Goal: Task Accomplishment & Management: Complete application form

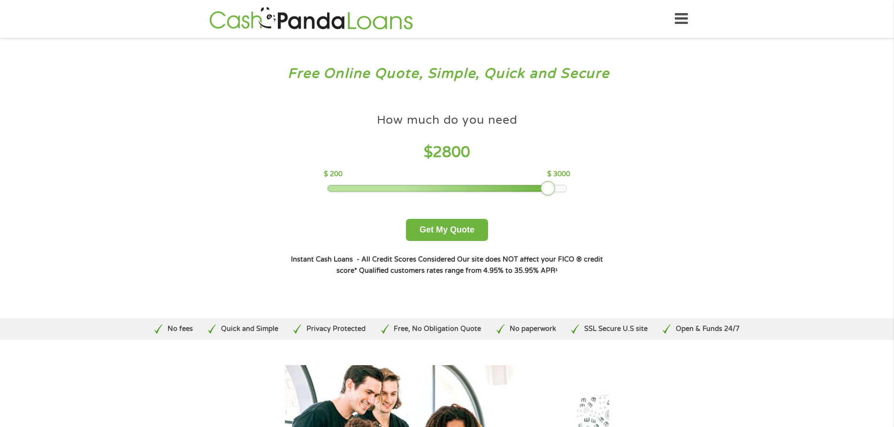
drag, startPoint x: 392, startPoint y: 190, endPoint x: 623, endPoint y: 185, distance: 231.8
click at [623, 185] on div "How much do you need? $300 $500 $750 $900 $1000 $1500 $2000 $2500 $3000 Other a…" at bounding box center [446, 192] width 359 height 198
click at [449, 236] on button "Get My Quote" at bounding box center [447, 230] width 82 height 22
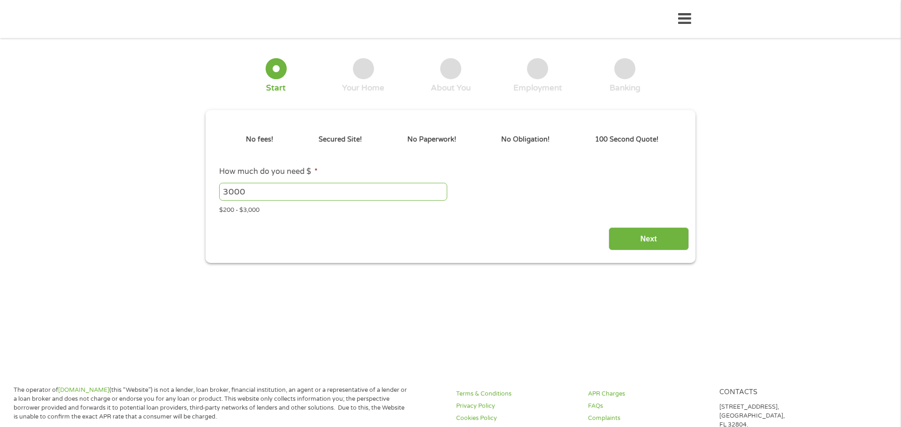
type input "EAIaIQobChMIy7TqxPHTjwMV0DLUAR1boCEfEAAYAyAAEgK2JvD_BwE"
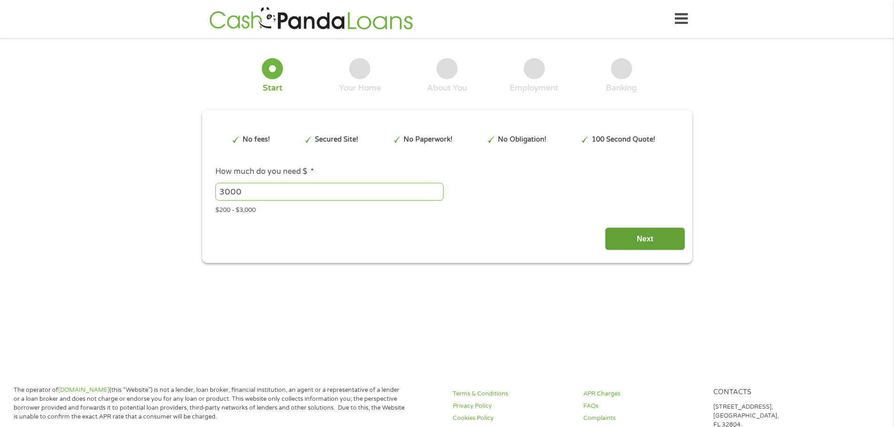
click at [630, 240] on input "Next" at bounding box center [645, 239] width 80 height 23
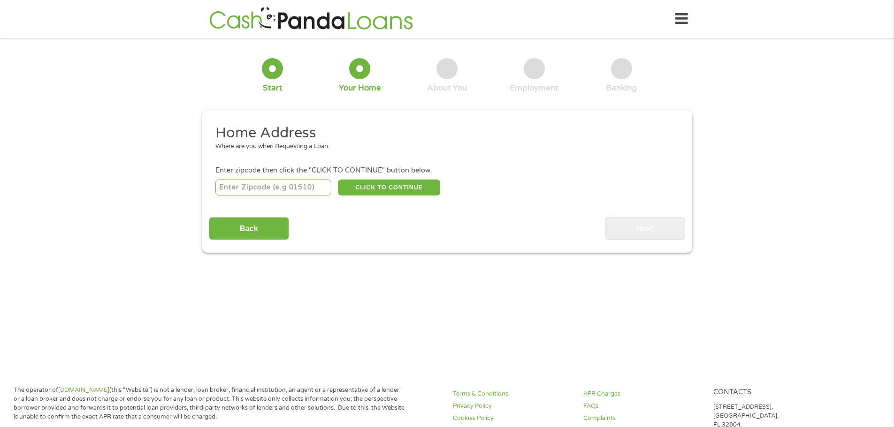
click at [230, 186] on input "number" at bounding box center [273, 188] width 116 height 16
type input "79107"
click at [367, 185] on button "CLICK TO CONTINUE" at bounding box center [389, 188] width 102 height 16
click at [381, 185] on button "CLICK TO CONTINUE" at bounding box center [389, 188] width 102 height 16
type input "79107"
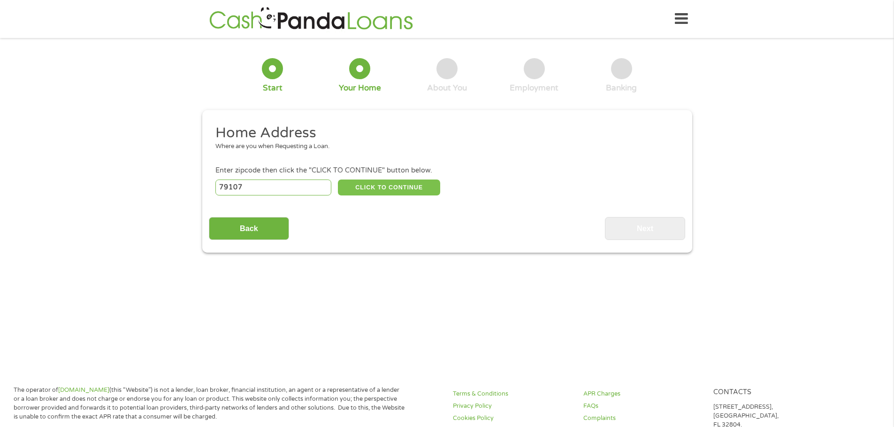
type input "Amarillo"
select select "[US_STATE]"
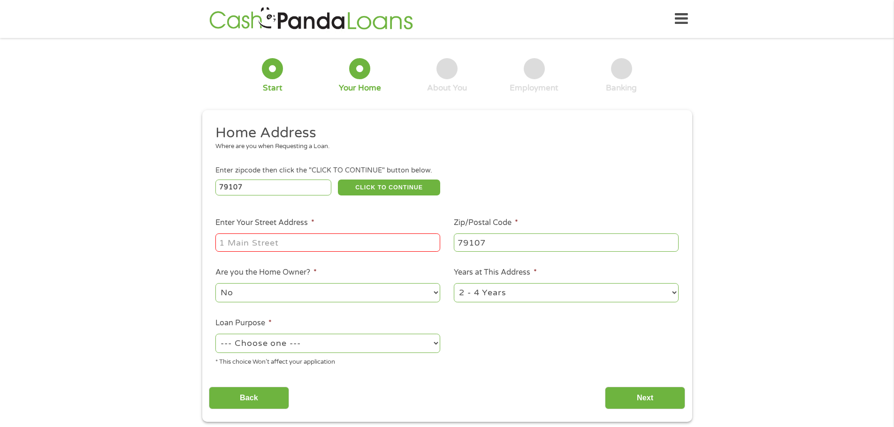
click at [270, 243] on input "Enter Your Street Address *" at bounding box center [327, 243] width 225 height 18
type input "[STREET_ADDRESS][PERSON_NAME]"
click at [271, 343] on select "--- Choose one --- Pay Bills Debt Consolidation Home Improvement Major Purchase…" at bounding box center [327, 343] width 225 height 19
select select "paybills"
click at [215, 334] on select "--- Choose one --- Pay Bills Debt Consolidation Home Improvement Major Purchase…" at bounding box center [327, 343] width 225 height 19
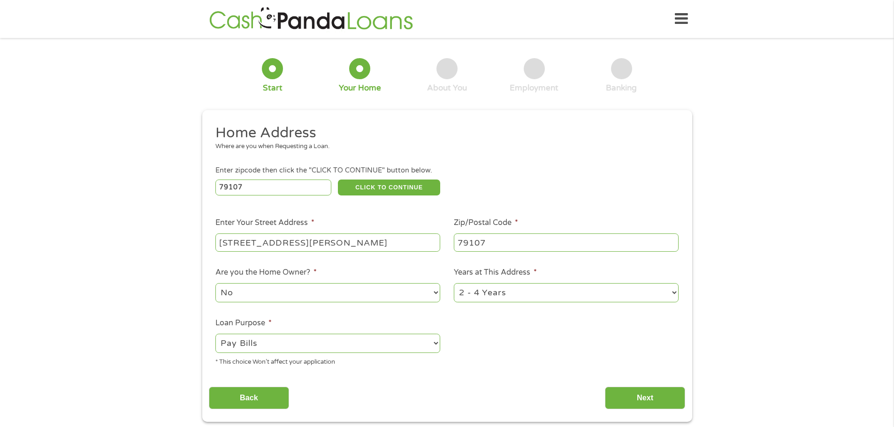
drag, startPoint x: 262, startPoint y: 404, endPoint x: 595, endPoint y: 326, distance: 342.5
click at [655, 345] on div "Home Address Where are you when Requesting a Loan. Enter zipcode then click the…" at bounding box center [447, 267] width 476 height 286
click at [638, 390] on input "Next" at bounding box center [645, 398] width 80 height 23
click at [646, 397] on input "Next" at bounding box center [645, 398] width 80 height 23
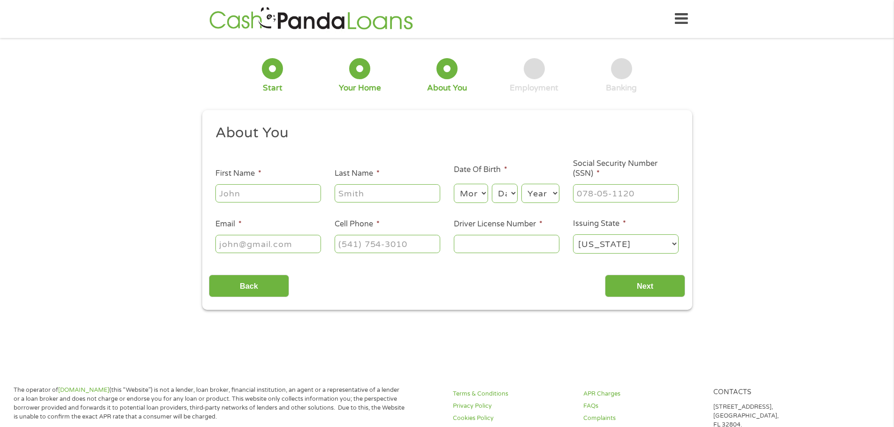
scroll to position [4, 4]
click at [244, 194] on input "First Name *" at bounding box center [268, 193] width 106 height 18
type input "[PERSON_NAME]"
click at [469, 198] on select "Month 1 2 3 4 5 6 7 8 9 10 11 12" at bounding box center [471, 193] width 34 height 19
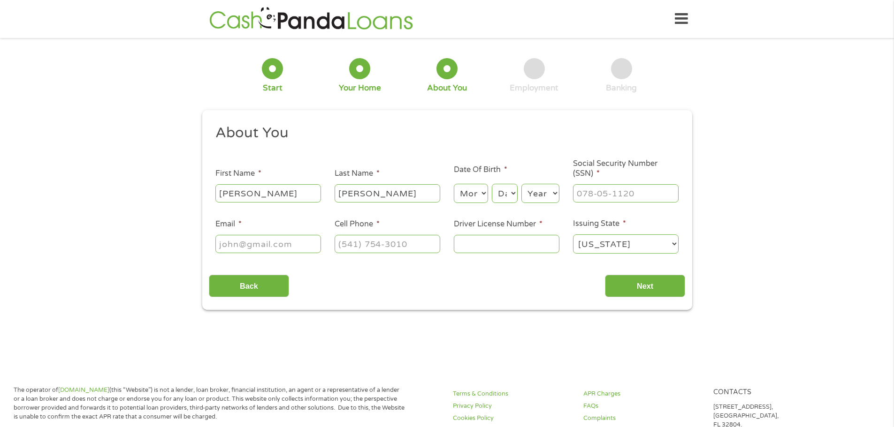
select select "4"
click at [454, 184] on select "Month 1 2 3 4 5 6 7 8 9 10 11 12" at bounding box center [471, 193] width 34 height 19
click at [513, 195] on select "Day 1 2 3 4 5 6 7 8 9 10 11 12 13 14 15 16 17 18 19 20 21 22 23 24 25 26 27 28 …" at bounding box center [504, 193] width 25 height 19
select select "24"
click at [492, 184] on select "Day 1 2 3 4 5 6 7 8 9 10 11 12 13 14 15 16 17 18 19 20 21 22 23 24 25 26 27 28 …" at bounding box center [504, 193] width 25 height 19
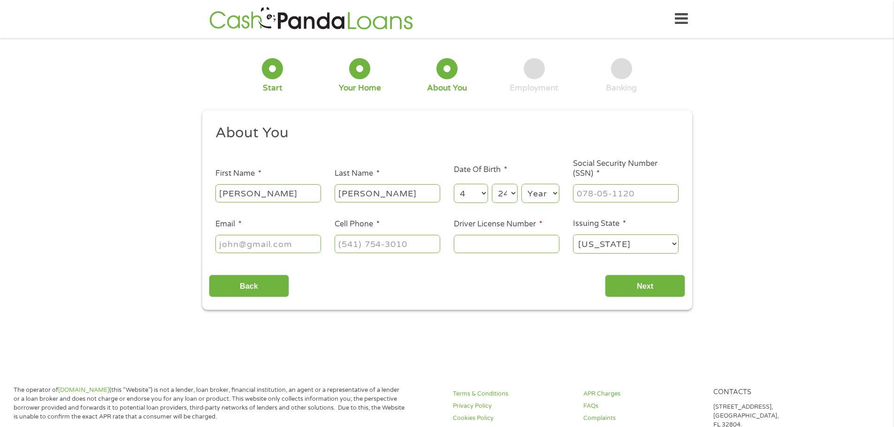
click at [542, 194] on select "Year 2007 2006 2005 2004 2003 2002 2001 2000 1999 1998 1997 1996 1995 1994 1993…" at bounding box center [540, 193] width 38 height 19
select select "1961"
click at [521, 184] on select "Year 2007 2006 2005 2004 2003 2002 2001 2000 1999 1998 1997 1996 1995 1994 1993…" at bounding box center [540, 193] width 38 height 19
click at [587, 197] on input "___-__-____" at bounding box center [626, 193] width 106 height 18
type input "__5-25-2383"
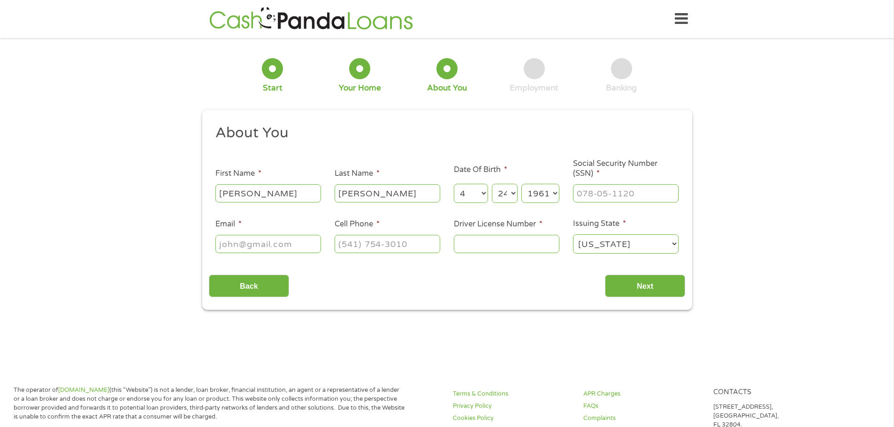
click at [239, 244] on input "Email *" at bounding box center [268, 244] width 106 height 18
type input "S"
type input "sbeasley1986@gmail.com"
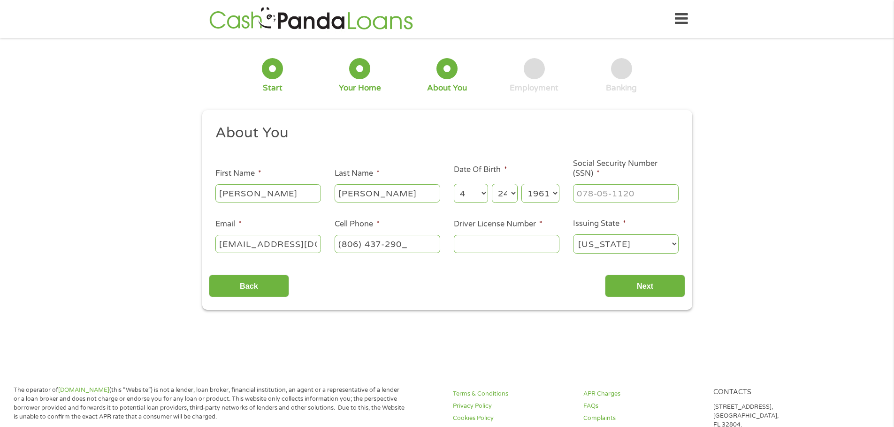
type input "(806) 437-2900"
type input "0"
type input "07808239"
click at [656, 289] on input "Next" at bounding box center [645, 286] width 80 height 23
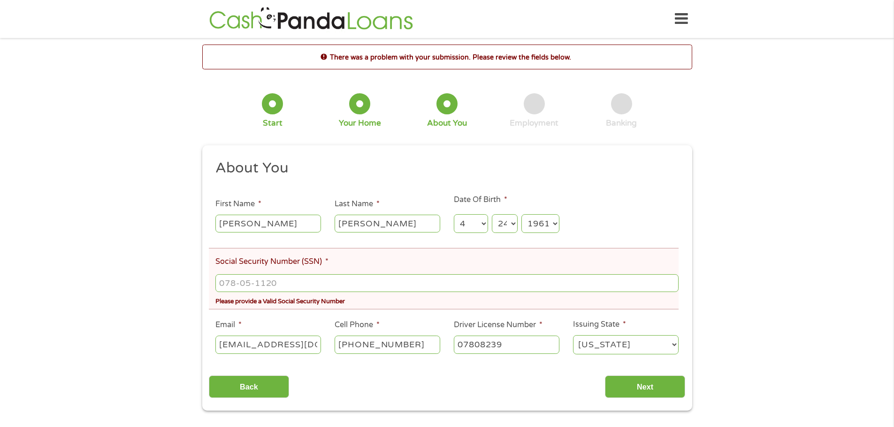
scroll to position [4, 4]
click at [312, 273] on div at bounding box center [446, 284] width 463 height 22
click at [284, 285] on input "___-__-____" at bounding box center [446, 283] width 463 height 18
drag, startPoint x: 227, startPoint y: 287, endPoint x: 220, endPoint y: 286, distance: 6.2
click at [222, 287] on input "___-__-____" at bounding box center [446, 283] width 463 height 18
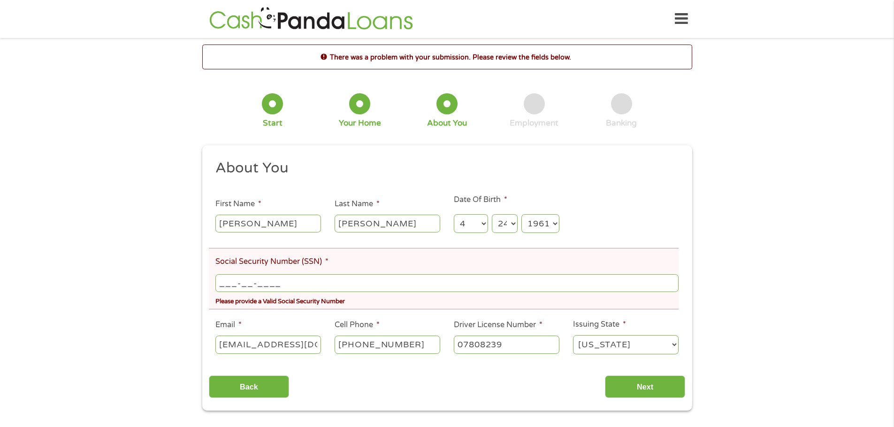
click at [220, 285] on input "___-__-____" at bounding box center [446, 283] width 463 height 18
type input "525-23-8368"
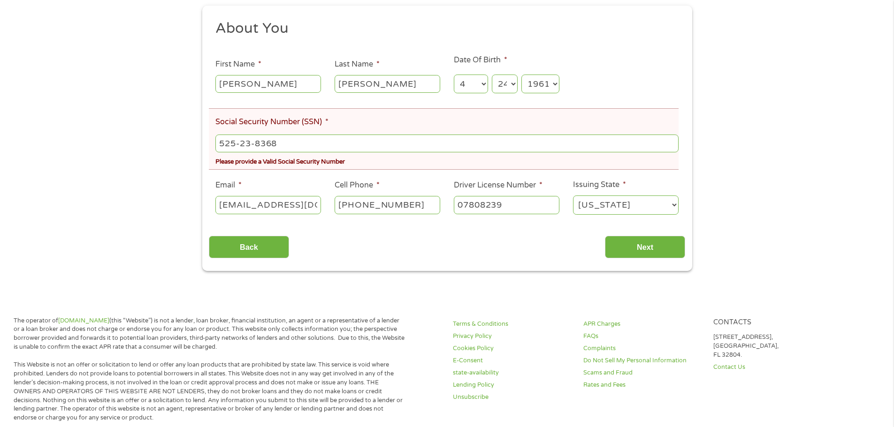
scroll to position [141, 0]
click at [632, 246] on input "Next" at bounding box center [645, 246] width 80 height 23
click at [645, 244] on input "Next" at bounding box center [645, 246] width 80 height 23
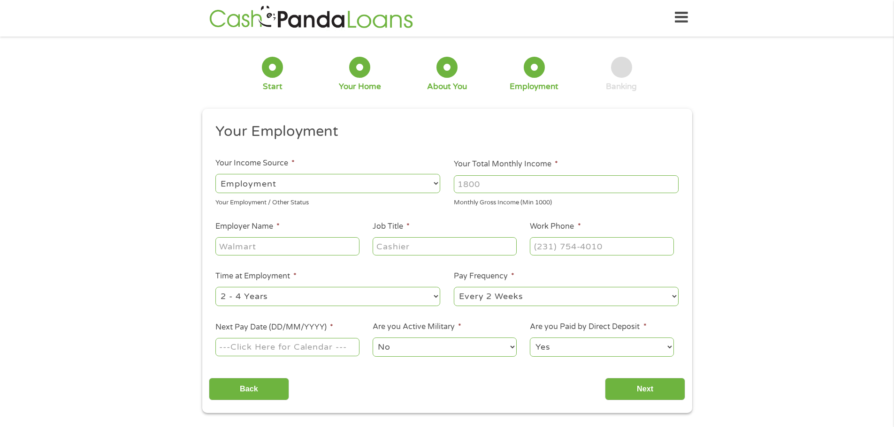
scroll to position [0, 0]
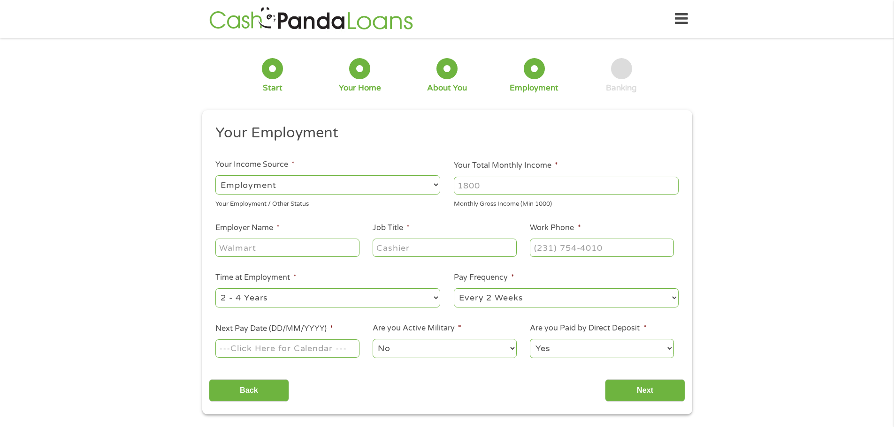
click at [357, 187] on select "--- Choose one --- Employment Self Employed Benefits" at bounding box center [327, 184] width 225 height 19
select select "benefits"
click at [215, 175] on select "--- Choose one --- Employment Self Employed Benefits" at bounding box center [327, 184] width 225 height 19
type input "Other"
type input "(806) 437-2900"
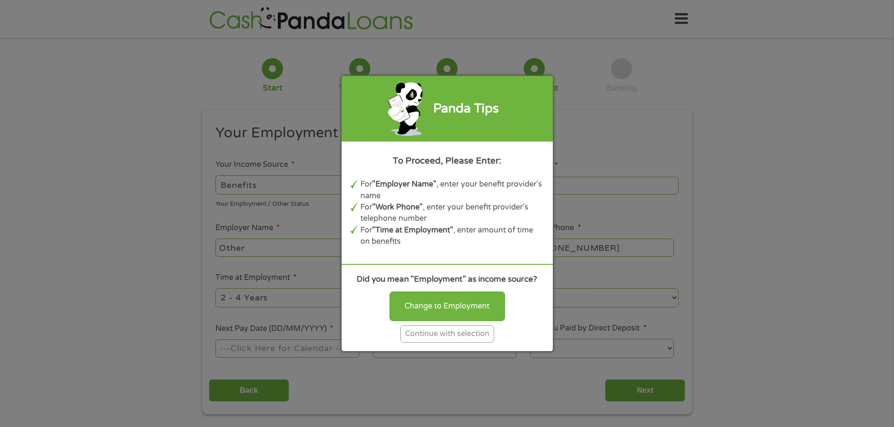
click at [428, 331] on div "Continue with selection" at bounding box center [447, 334] width 94 height 17
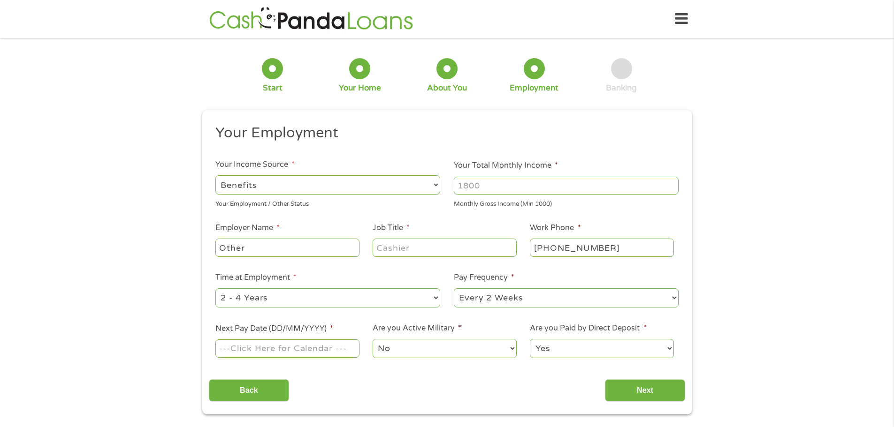
click at [491, 186] on input "Your Total Monthly Income *" at bounding box center [566, 186] width 225 height 18
type input "1900"
drag, startPoint x: 248, startPoint y: 247, endPoint x: 192, endPoint y: 260, distance: 57.8
click at [192, 260] on div "1 Start 2 Your Home 3 About You 4 Employment 5 Banking 6 This field is hidden w…" at bounding box center [447, 230] width 894 height 370
type input "ssid"
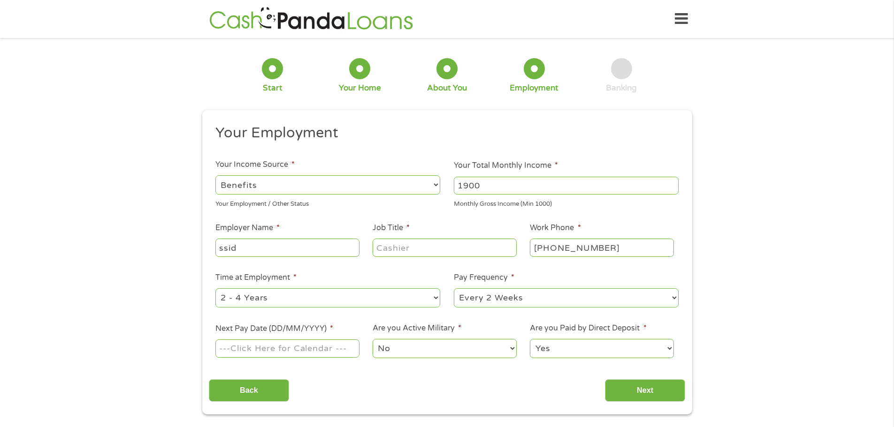
select select "60months"
select select "monthly"
click at [267, 292] on td at bounding box center [263, 295] width 15 height 10
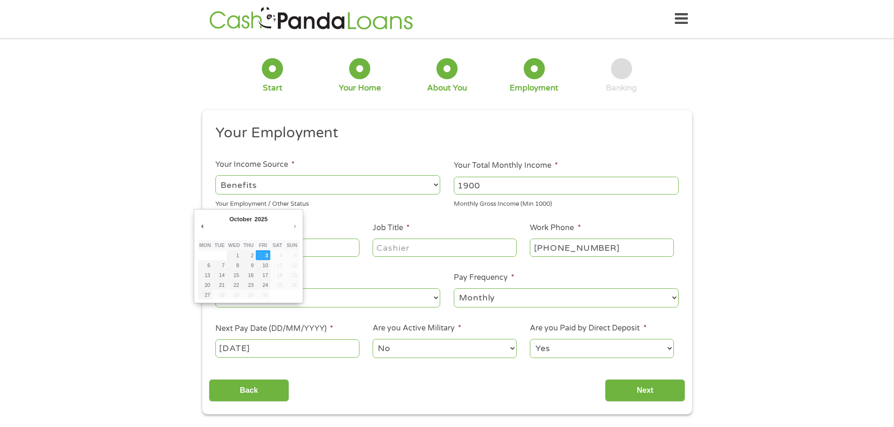
click at [254, 351] on input "03/10/2025" at bounding box center [287, 349] width 144 height 18
click at [280, 348] on input "03/10/2025" at bounding box center [287, 349] width 144 height 18
drag, startPoint x: 228, startPoint y: 347, endPoint x: 215, endPoint y: 352, distance: 14.4
click at [215, 352] on li "Next Pay Date (DD/MM/YYYY) * 03/10/2025" at bounding box center [287, 341] width 157 height 36
click at [303, 353] on input "03/10/2025" at bounding box center [287, 349] width 144 height 18
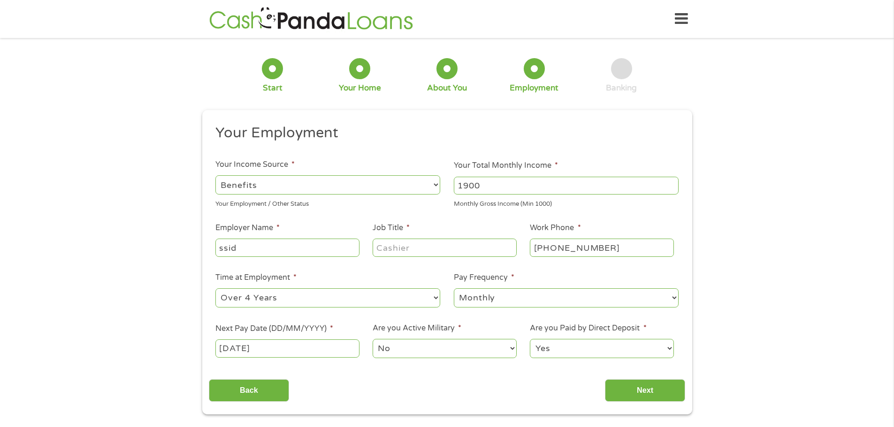
click at [269, 352] on input "01/10/2025" at bounding box center [287, 349] width 144 height 18
click at [294, 354] on input "30/09/2025" at bounding box center [287, 349] width 144 height 18
click at [235, 296] on td at bounding box center [234, 295] width 15 height 10
click at [261, 295] on td "31" at bounding box center [263, 295] width 15 height 10
drag, startPoint x: 277, startPoint y: 350, endPoint x: 207, endPoint y: 346, distance: 70.0
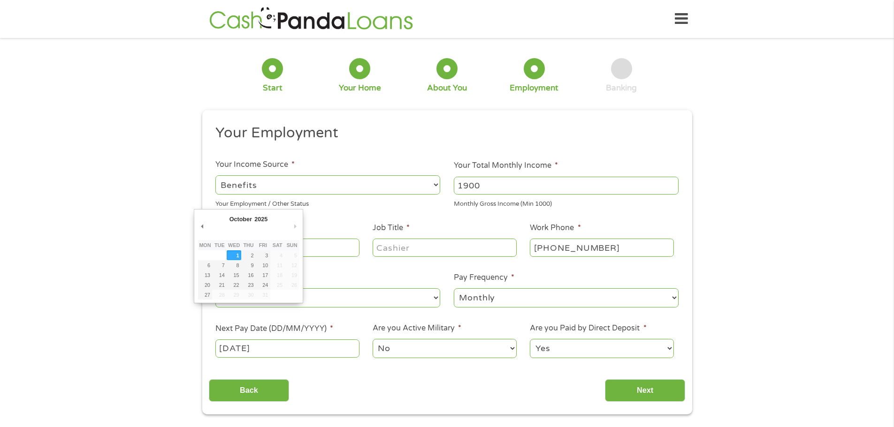
click at [211, 349] on li "Next Pay Date (DD/MM/YYYY) * 01/10/2025" at bounding box center [287, 341] width 157 height 36
click at [221, 349] on input "01/10/2025" at bounding box center [287, 349] width 144 height 18
type input "03/10/2025"
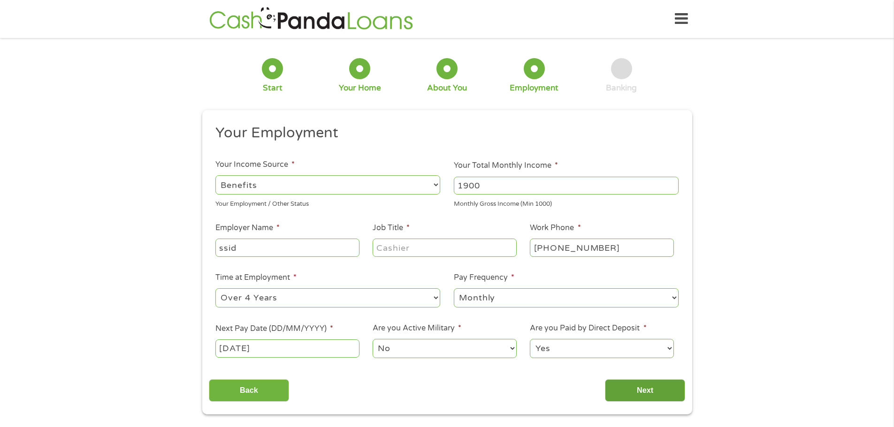
click at [630, 394] on input "Next" at bounding box center [645, 391] width 80 height 23
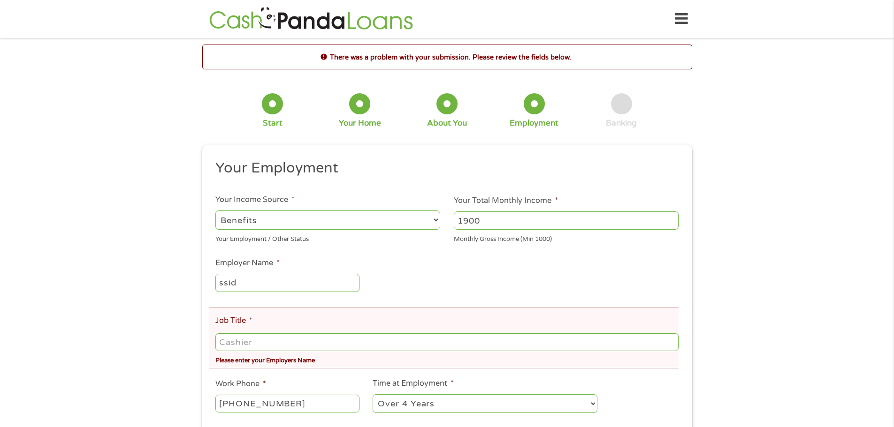
scroll to position [4, 4]
click at [266, 346] on input "Job Title *" at bounding box center [446, 343] width 463 height 18
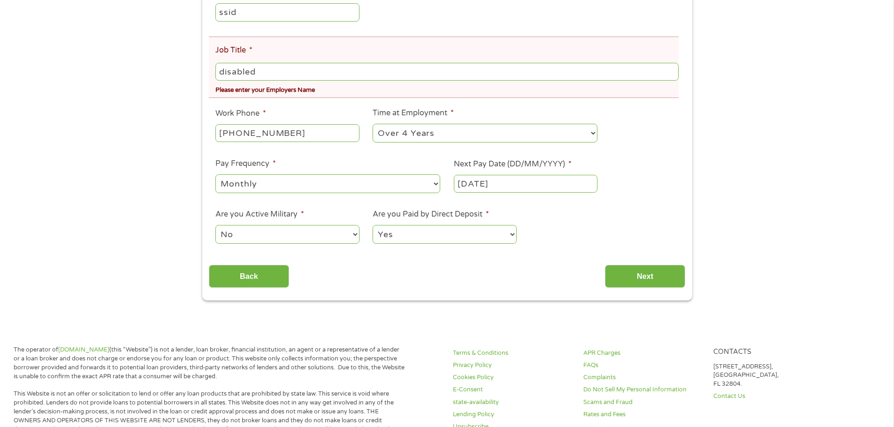
scroll to position [281, 0]
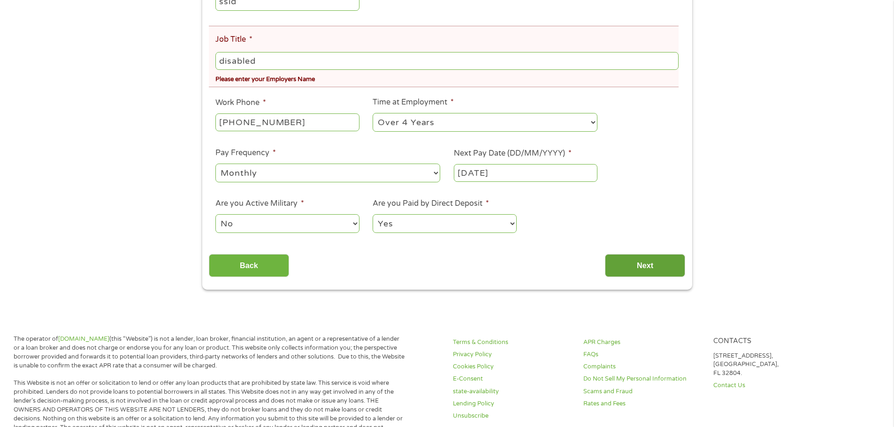
type input "disabled"
click at [654, 267] on input "Next" at bounding box center [645, 265] width 80 height 23
click at [636, 265] on input "Next" at bounding box center [645, 265] width 80 height 23
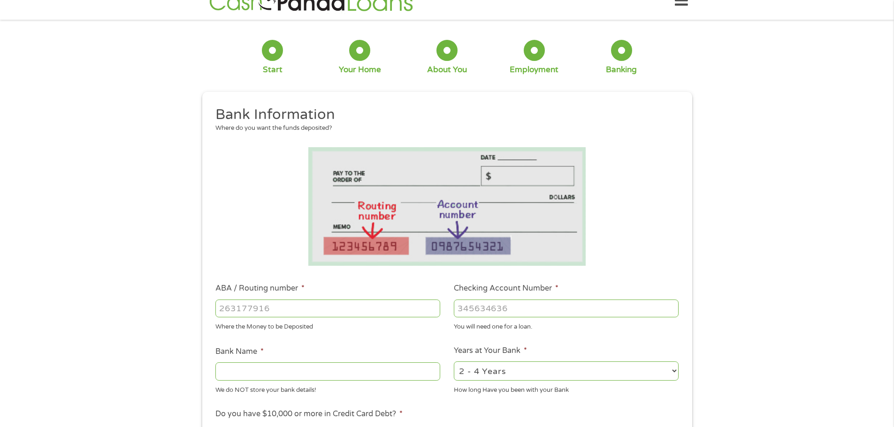
scroll to position [0, 0]
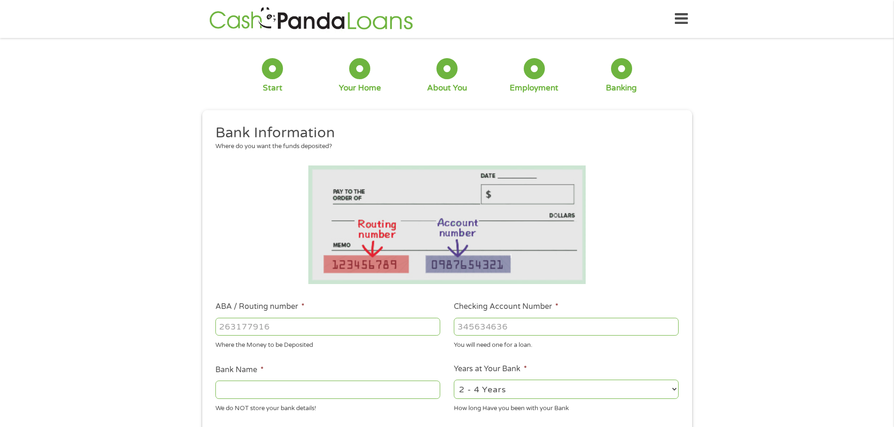
click at [277, 327] on input "ABA / Routing number *" at bounding box center [327, 327] width 225 height 18
type input "111906271"
type input "5"
type input "FIRST NATIONAL BANK TEXAS"
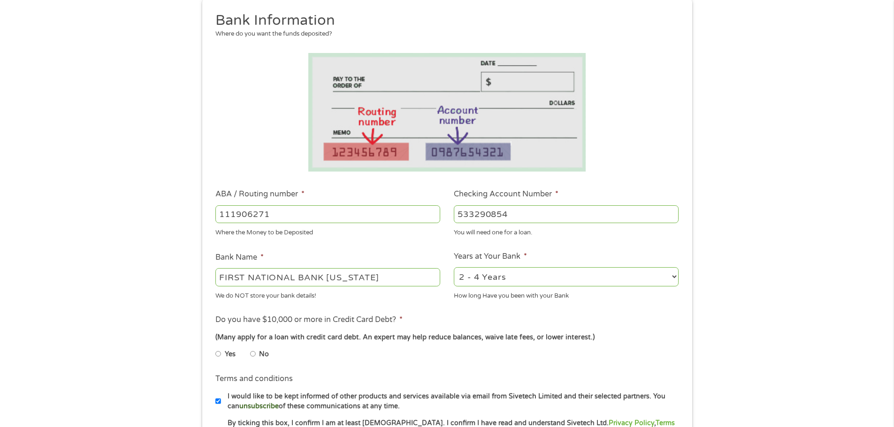
scroll to position [141, 0]
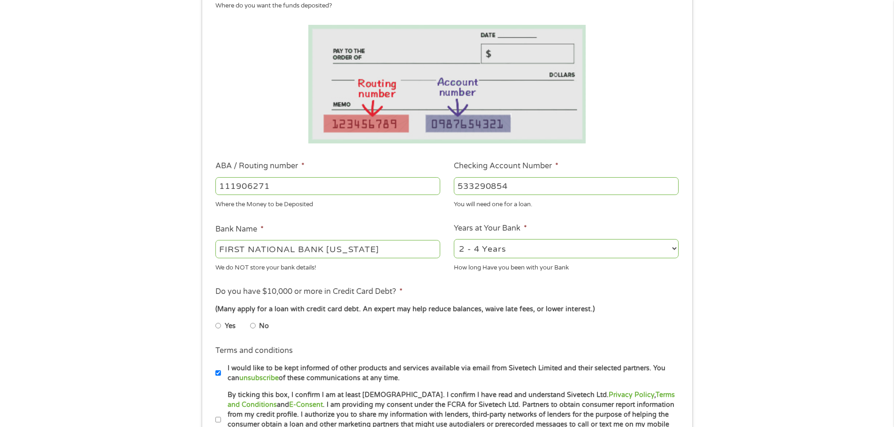
type input "533290854"
click at [254, 322] on input "No" at bounding box center [253, 326] width 6 height 15
radio input "true"
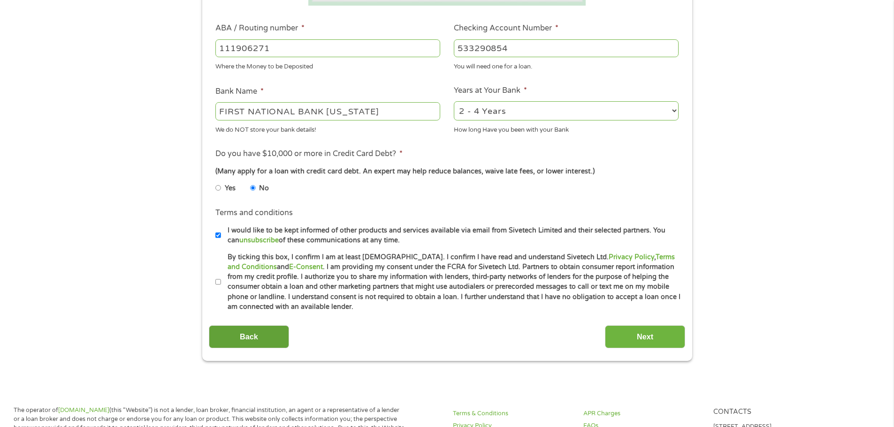
scroll to position [281, 0]
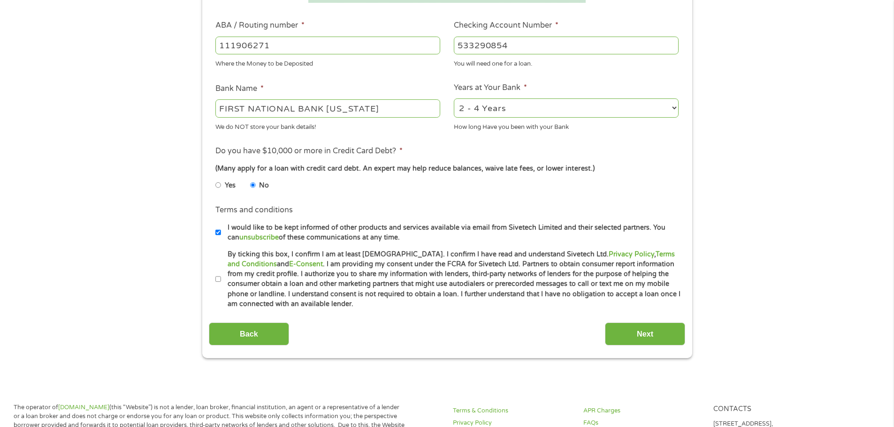
click at [218, 280] on input "By ticking this box, I confirm I am at least 18 years old. I confirm I have rea…" at bounding box center [218, 279] width 6 height 15
checkbox input "true"
click at [647, 334] on input "Next" at bounding box center [645, 334] width 80 height 23
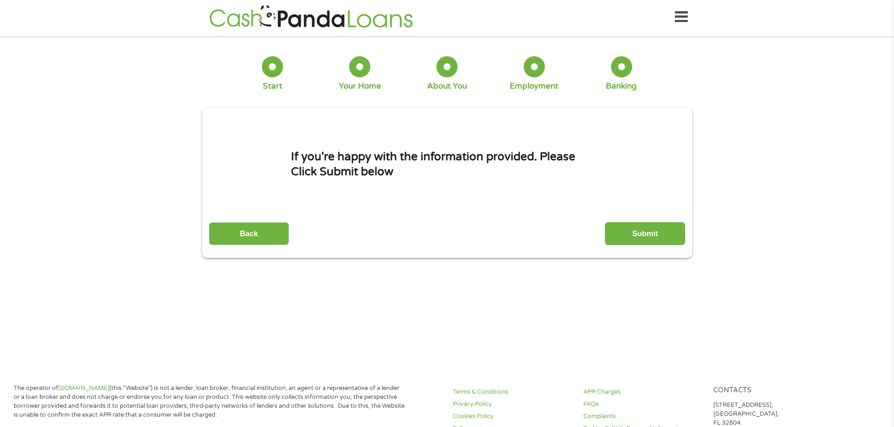
scroll to position [0, 0]
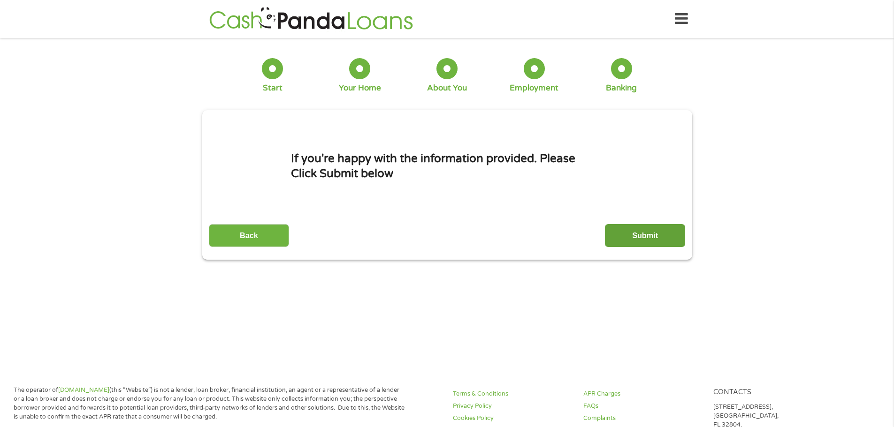
click at [645, 232] on input "Submit" at bounding box center [645, 235] width 80 height 23
